Goal: Information Seeking & Learning: Check status

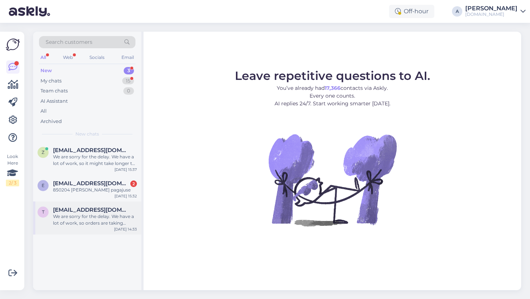
click at [90, 224] on div "We are sorry for the delay. We have a lot of work, so orders are taking longer.…" at bounding box center [95, 219] width 84 height 13
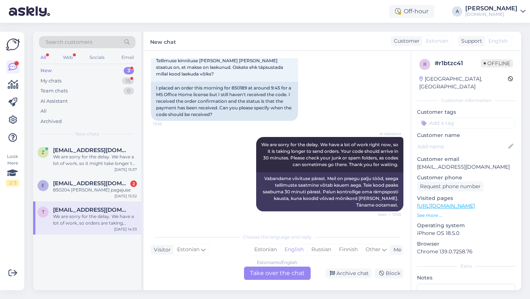
scroll to position [134, 0]
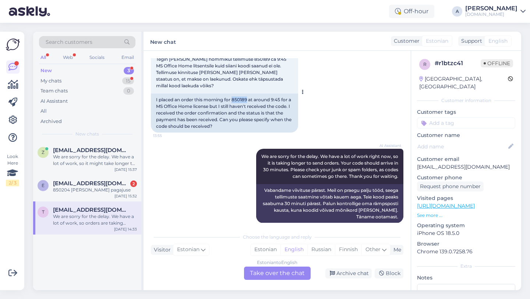
drag, startPoint x: 248, startPoint y: 93, endPoint x: 234, endPoint y: 94, distance: 14.0
click at [234, 94] on div "I placed an order this morning for 850189 at around 9:45 for a MS Office Home l…" at bounding box center [224, 113] width 147 height 39
copy div "850189"
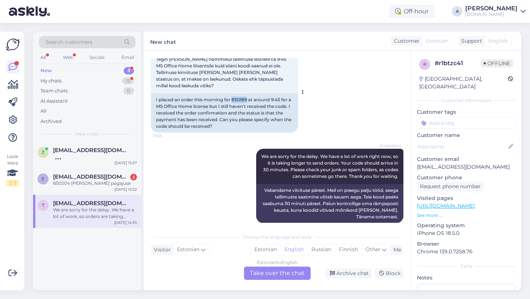
scroll to position [257, 0]
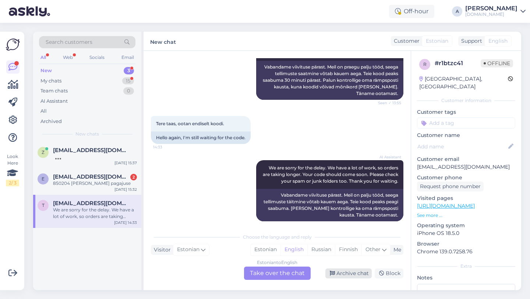
click at [356, 274] on div "Archive chat" at bounding box center [349, 273] width 46 height 10
